Goal: Find contact information: Obtain details needed to contact an individual or organization

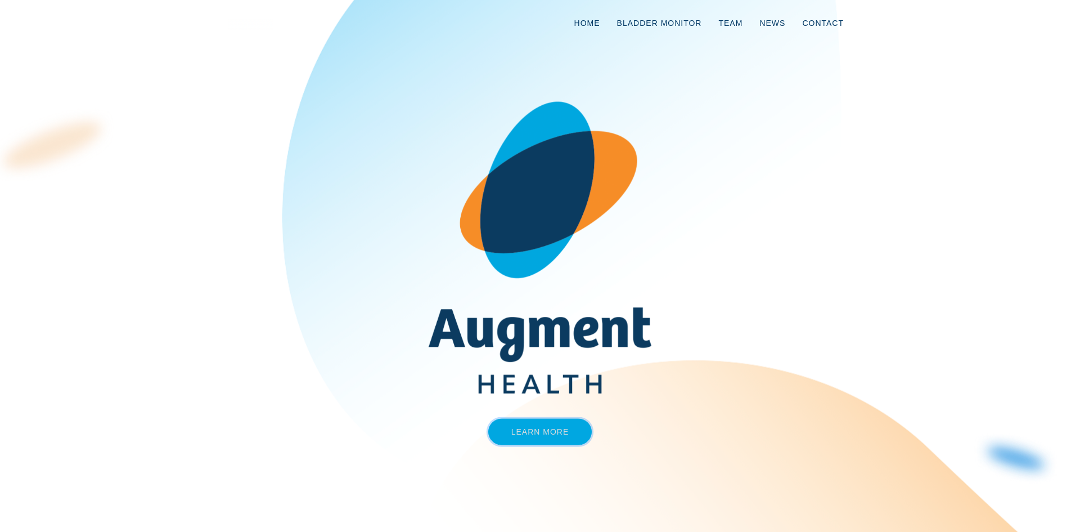
click at [559, 433] on link "Learn More" at bounding box center [540, 432] width 104 height 26
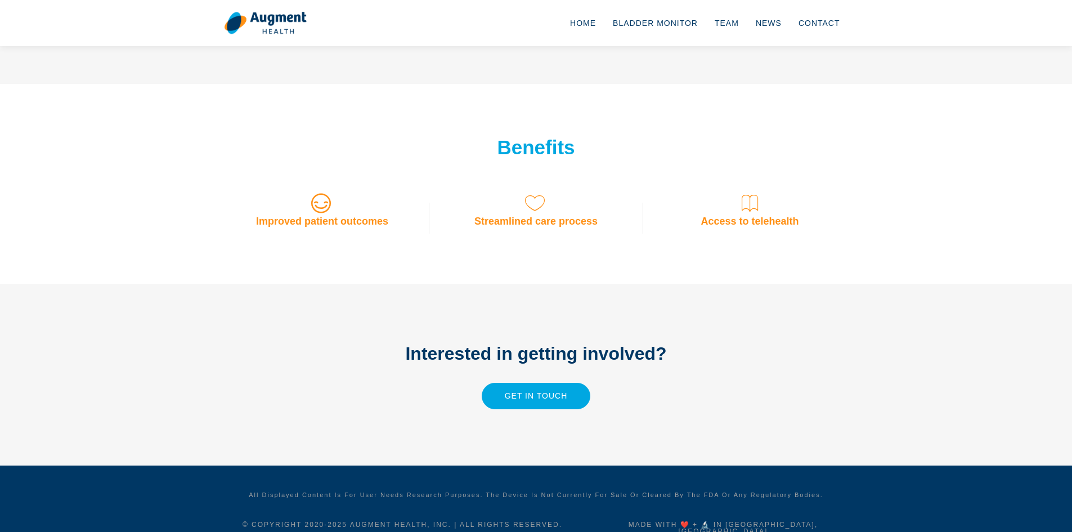
scroll to position [858, 0]
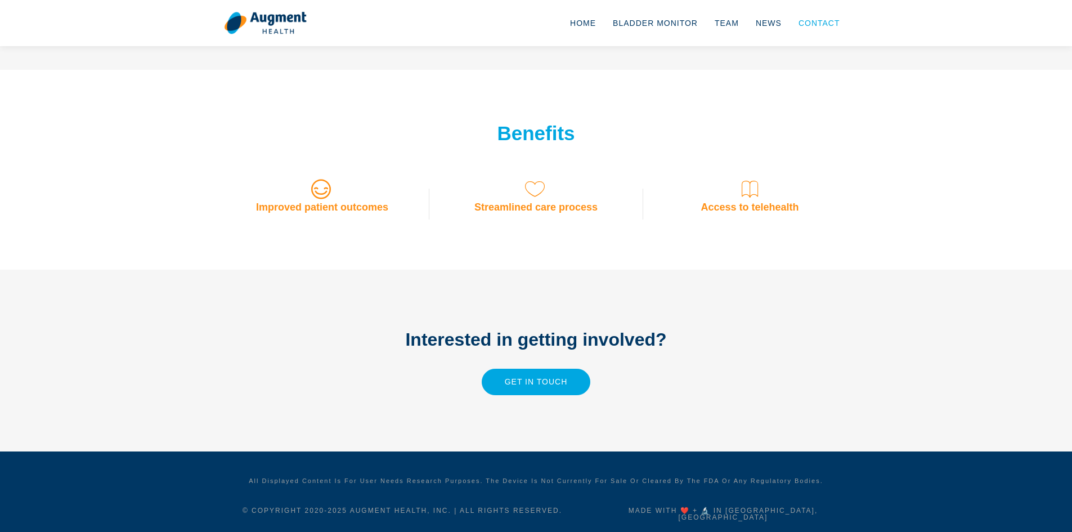
click at [822, 26] on link "Contact" at bounding box center [819, 23] width 59 height 37
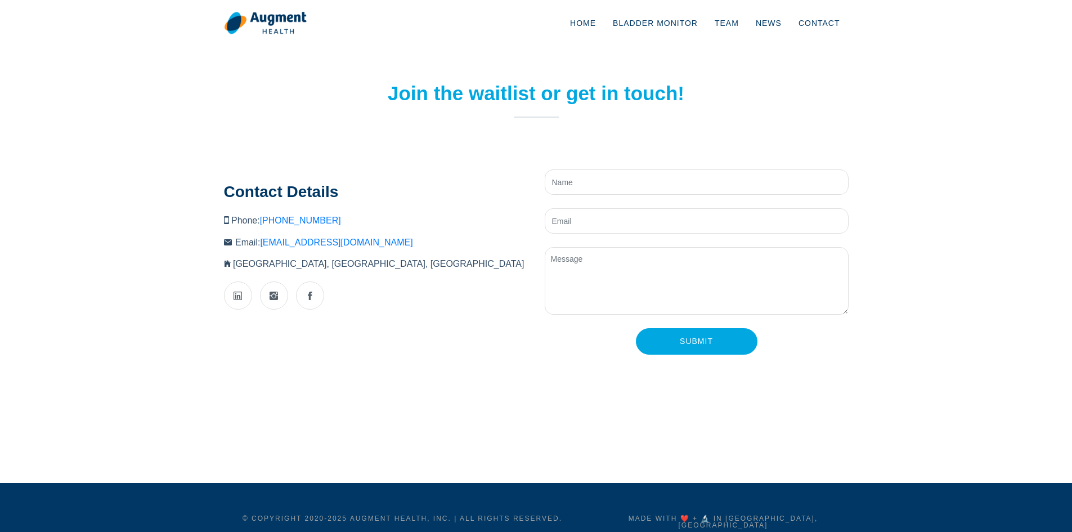
click at [356, 224] on li "Phone: (404) 941-0137" at bounding box center [376, 220] width 304 height 12
drag, startPoint x: 370, startPoint y: 244, endPoint x: 264, endPoint y: 234, distance: 105.6
click at [264, 234] on ul "Phone: (404) 941-0137 Email: info@augment.health Nashville, TN, USA" at bounding box center [376, 242] width 304 height 56
click at [329, 255] on ul "Phone: (404) 941-0137 Email: info@augment.health Nashville, TN, USA" at bounding box center [376, 242] width 304 height 56
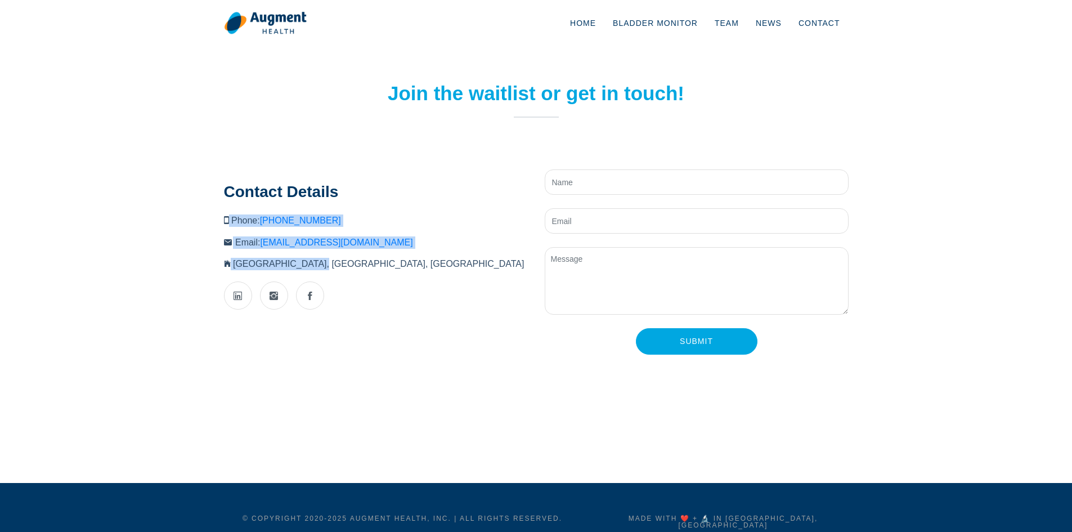
drag, startPoint x: 327, startPoint y: 263, endPoint x: 227, endPoint y: 221, distance: 108.7
click at [227, 221] on ul "Phone: (404) 941-0137 Email: info@augment.health Nashville, TN, USA" at bounding box center [376, 242] width 304 height 56
click at [227, 221] on icon at bounding box center [226, 219] width 5 height 9
